Goal: Use online tool/utility: Utilize a website feature to perform a specific function

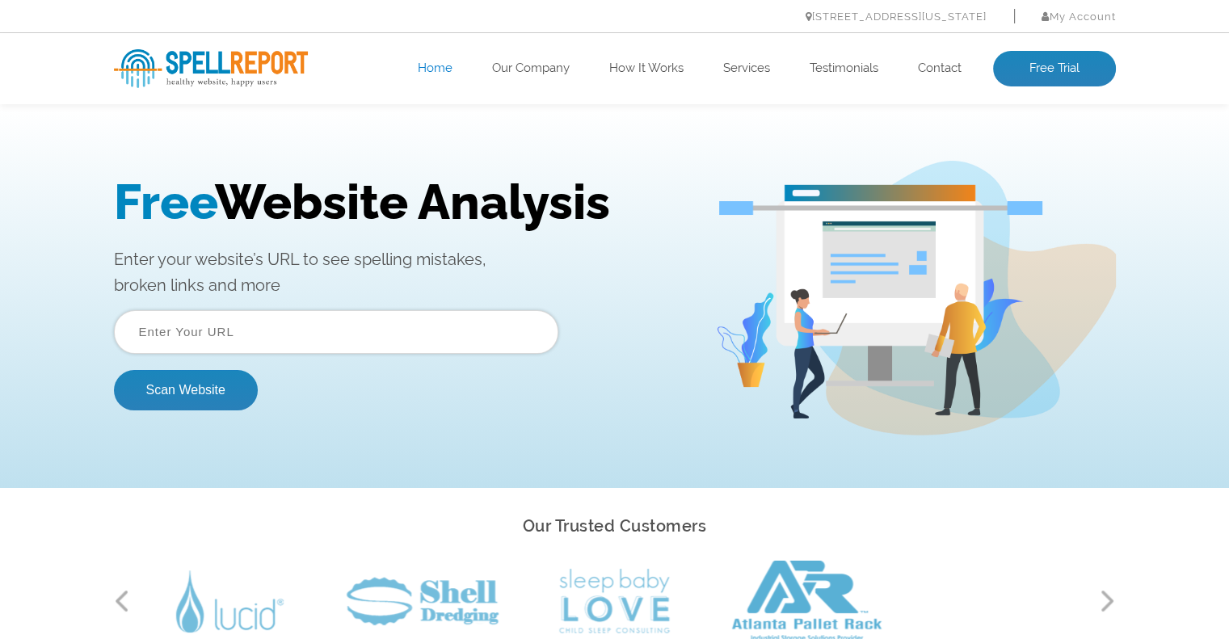
click at [389, 296] on p "Enter your website’s URL to see spelling mistakes, broken links and more" at bounding box center [402, 272] width 577 height 52
click at [342, 322] on input "text" at bounding box center [336, 332] width 444 height 44
paste input "[URL][DOMAIN_NAME]"
type input "[URL][DOMAIN_NAME]"
click at [170, 389] on button "Scan Website" at bounding box center [186, 390] width 144 height 40
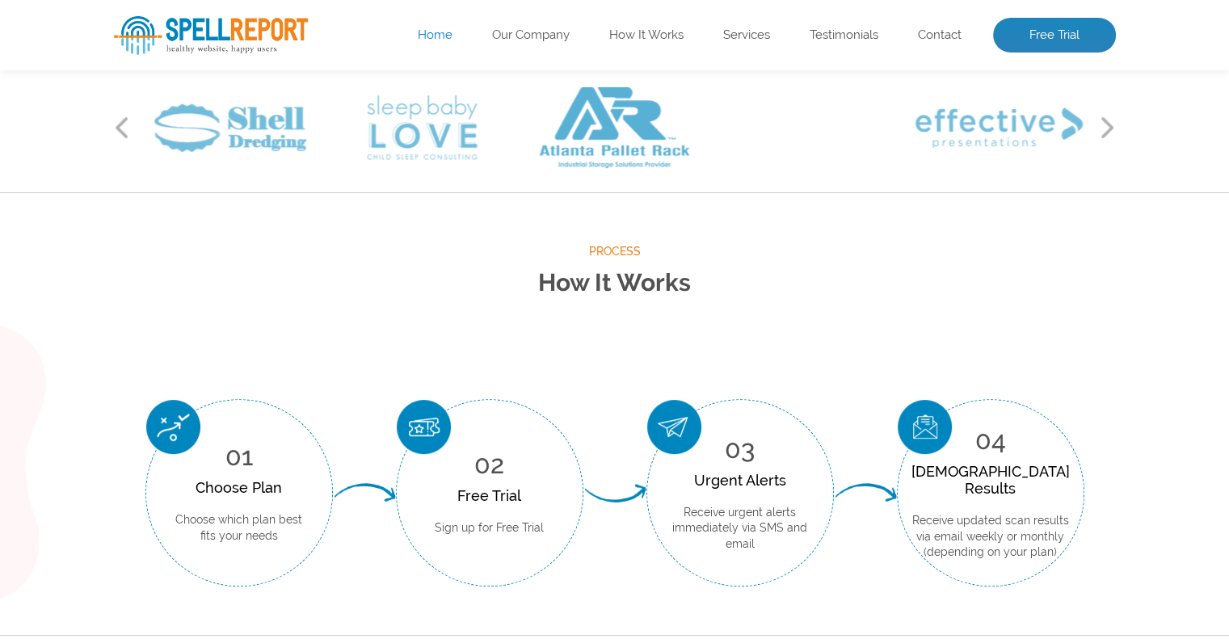
scroll to position [475, 0]
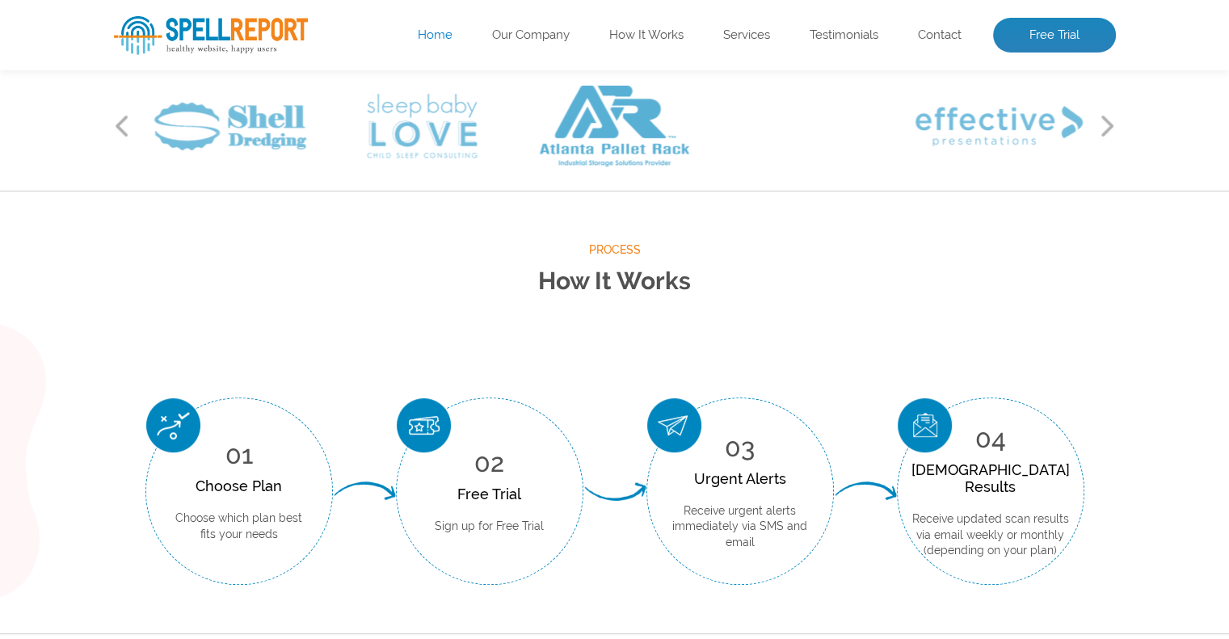
drag, startPoint x: 170, startPoint y: 281, endPoint x: 467, endPoint y: 426, distance: 329.8
click at [467, 426] on div "02 Free Trial Sign up for Free Trial" at bounding box center [489, 490] width 187 height 187
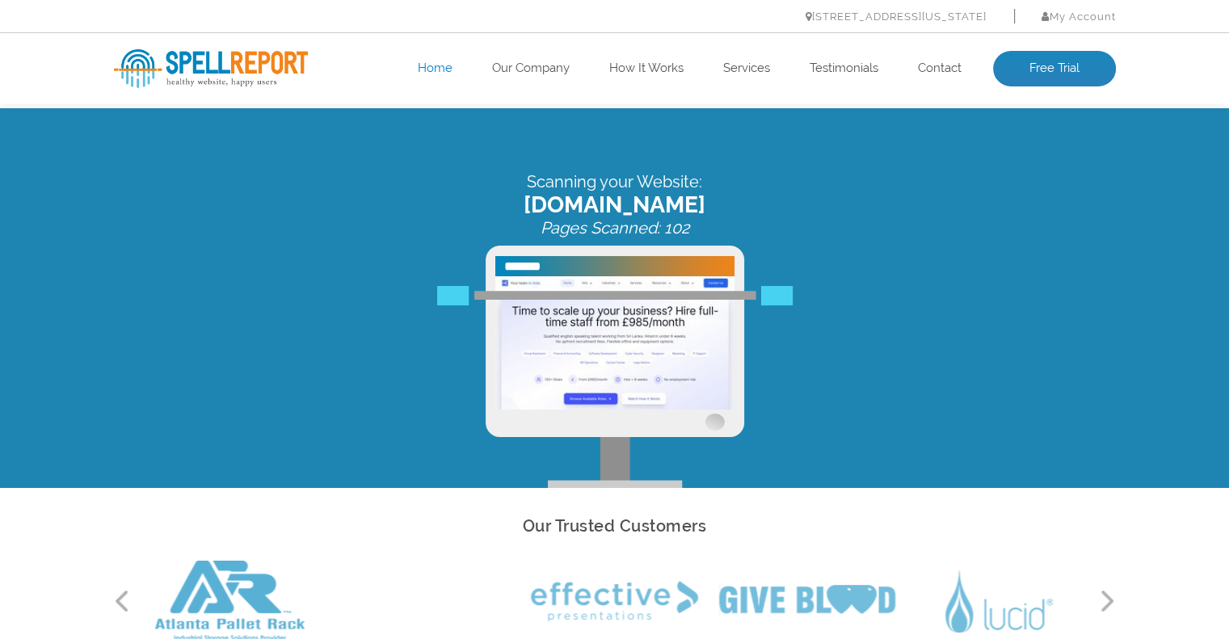
drag, startPoint x: 467, startPoint y: 534, endPoint x: 795, endPoint y: 337, distance: 382.6
click at [795, 337] on div "Scanning your Website: [DOMAIN_NAME] Pages Scanned: 102" at bounding box center [615, 330] width 1026 height 316
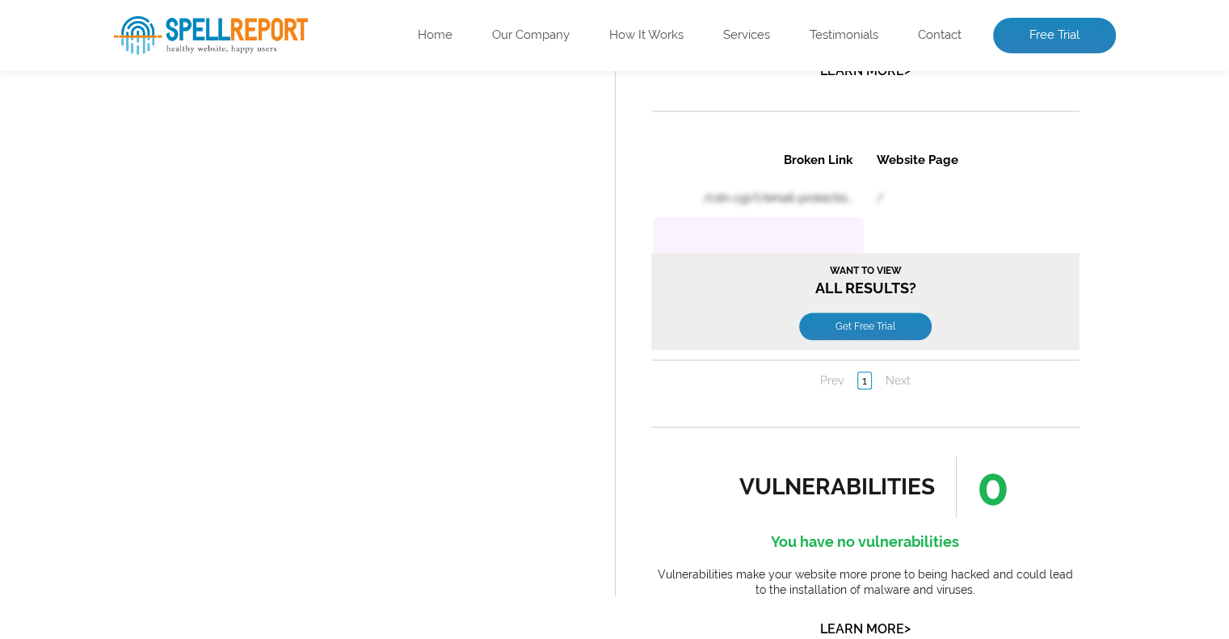
scroll to position [2284, 0]
